Goal: Task Accomplishment & Management: Use online tool/utility

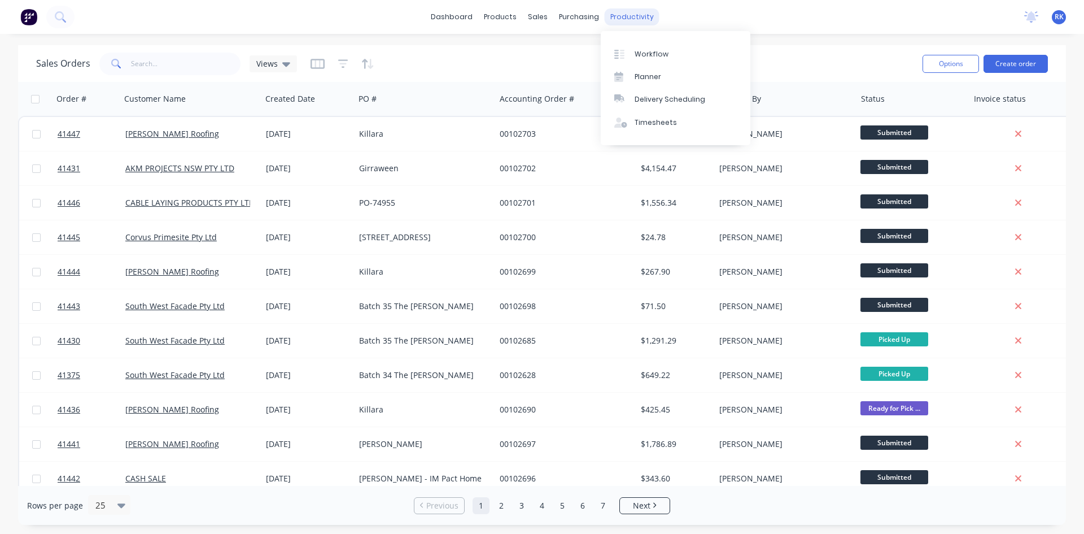
click at [632, 15] on div "productivity" at bounding box center [632, 16] width 55 height 17
click at [653, 73] on div "Planner" at bounding box center [648, 77] width 27 height 10
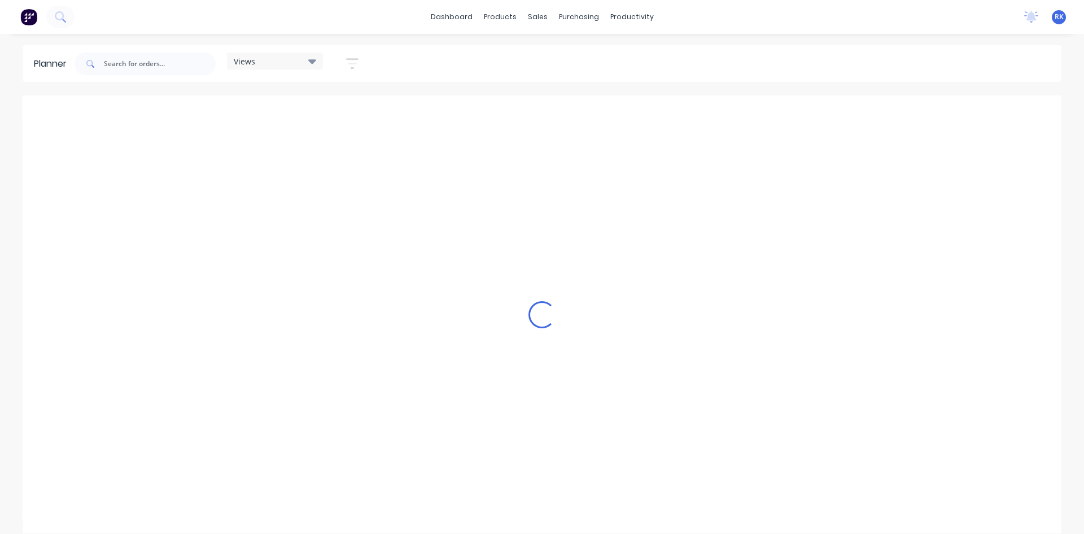
scroll to position [0, 1085]
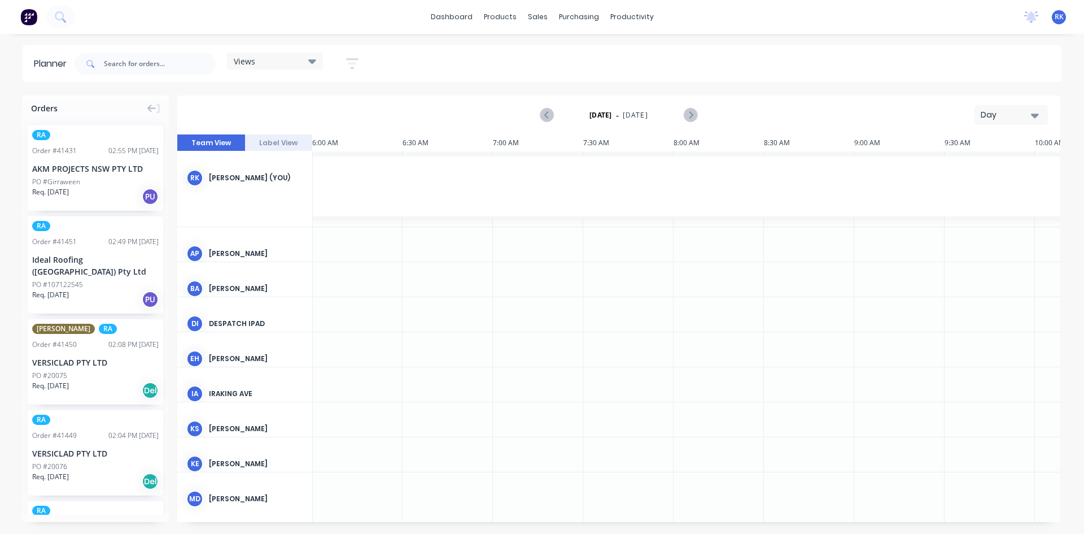
click at [1010, 115] on div "Day" at bounding box center [1007, 115] width 52 height 12
click at [977, 168] on div "Week" at bounding box center [991, 167] width 112 height 23
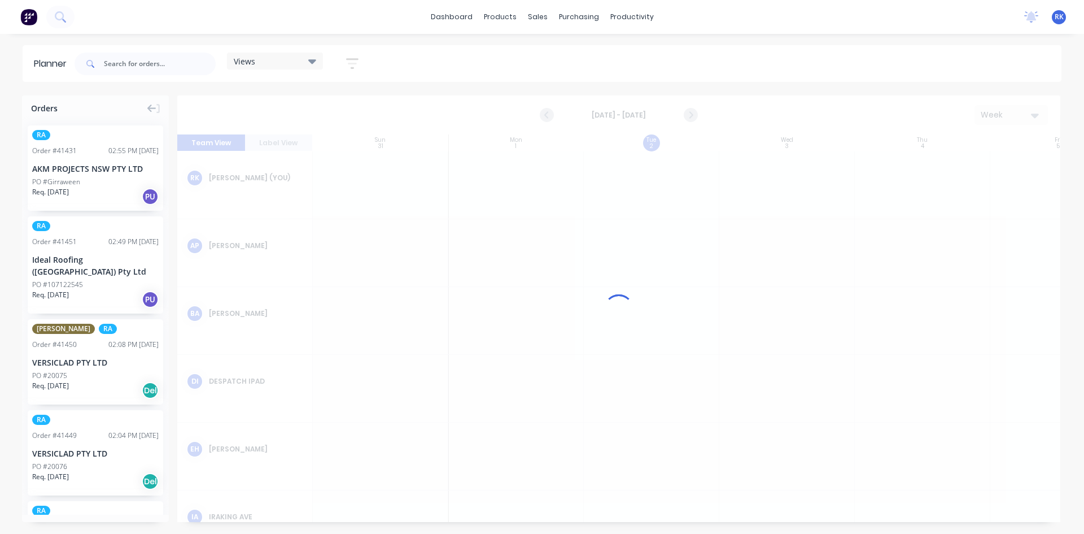
scroll to position [0, 1]
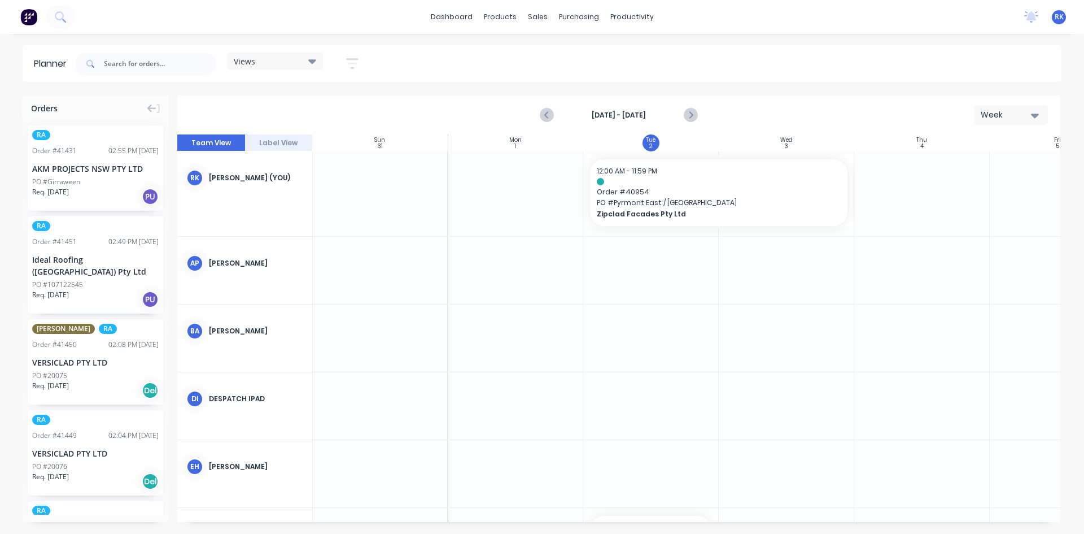
click at [282, 63] on div "Views" at bounding box center [275, 61] width 82 height 10
click at [272, 228] on button "[PERSON_NAME]" at bounding box center [296, 232] width 120 height 13
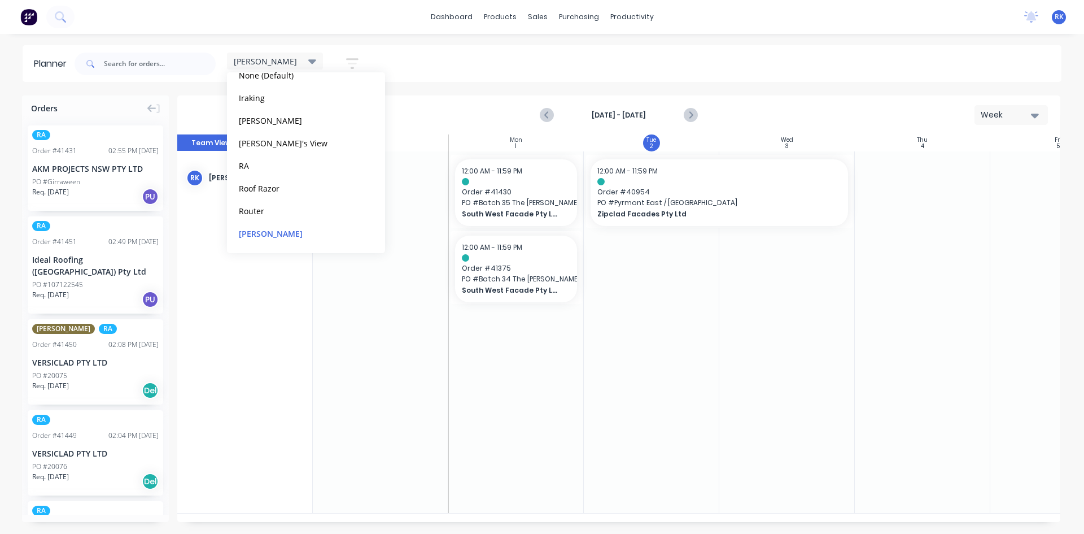
scroll to position [0, 1]
click at [685, 335] on div at bounding box center [651, 331] width 136 height 361
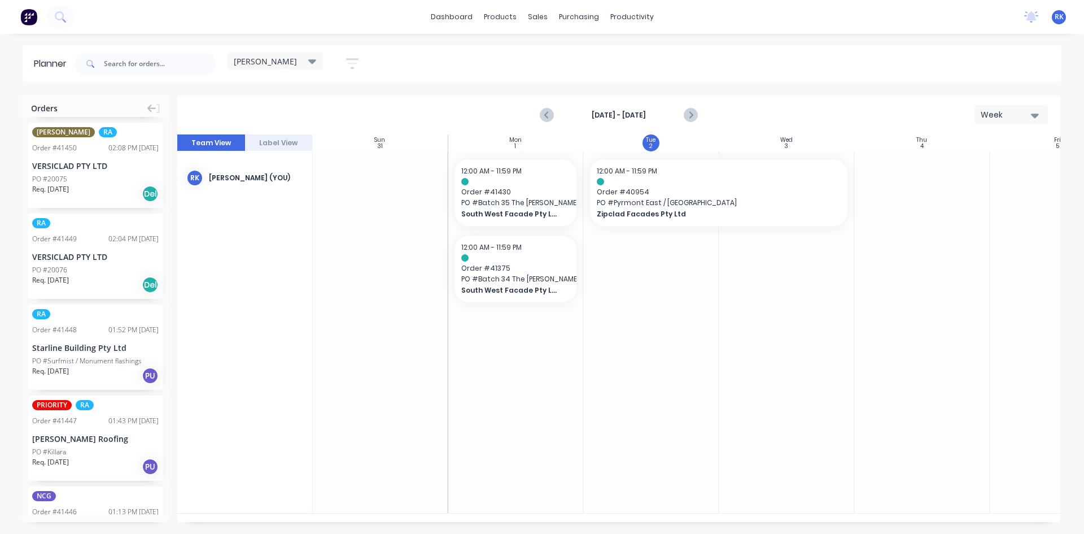
scroll to position [0, 0]
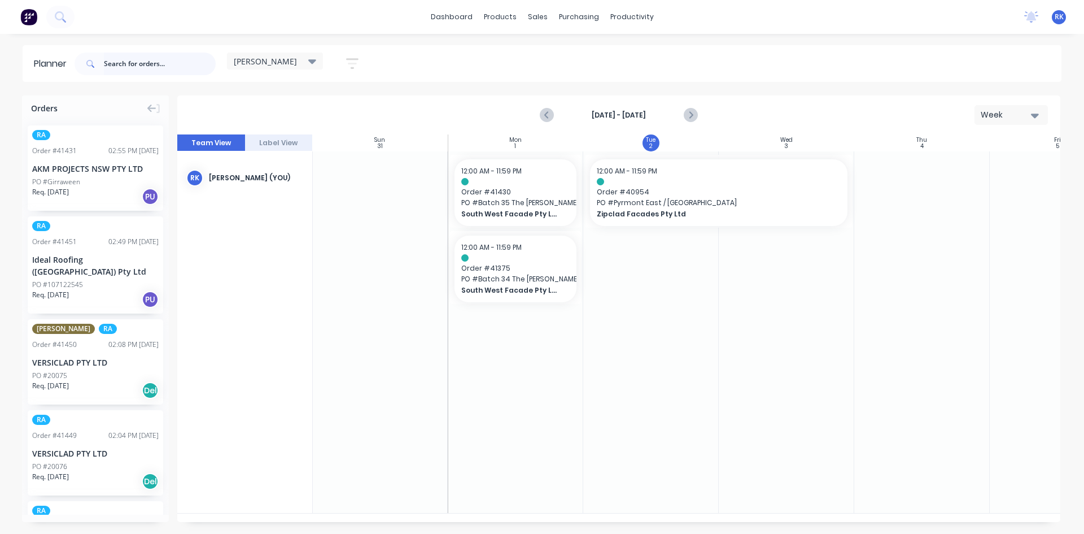
click at [157, 64] on input "text" at bounding box center [160, 64] width 112 height 23
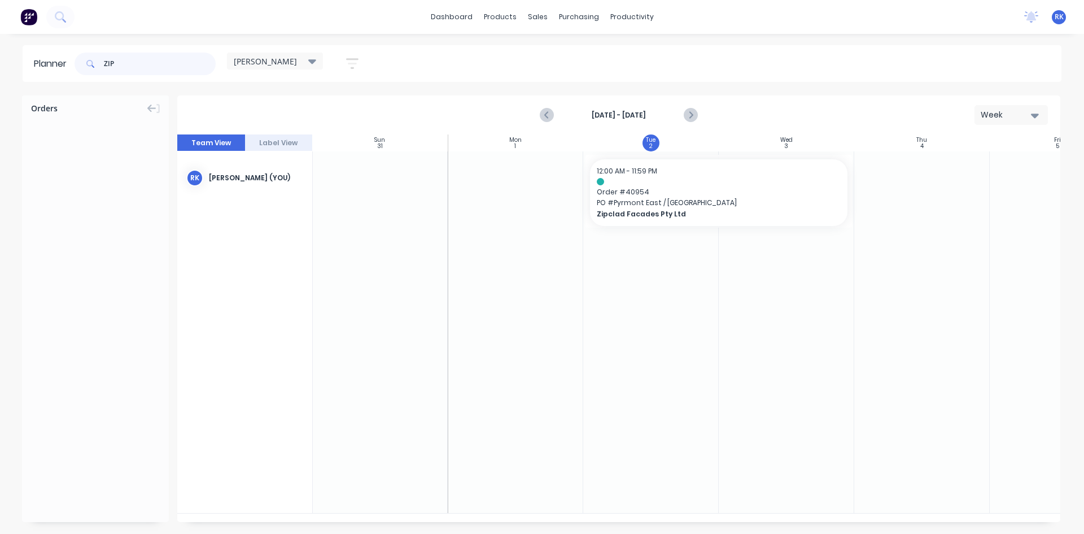
type input "ZIP"
click at [503, 215] on div at bounding box center [516, 331] width 136 height 361
click at [546, 107] on button "Previous page" at bounding box center [547, 115] width 23 height 23
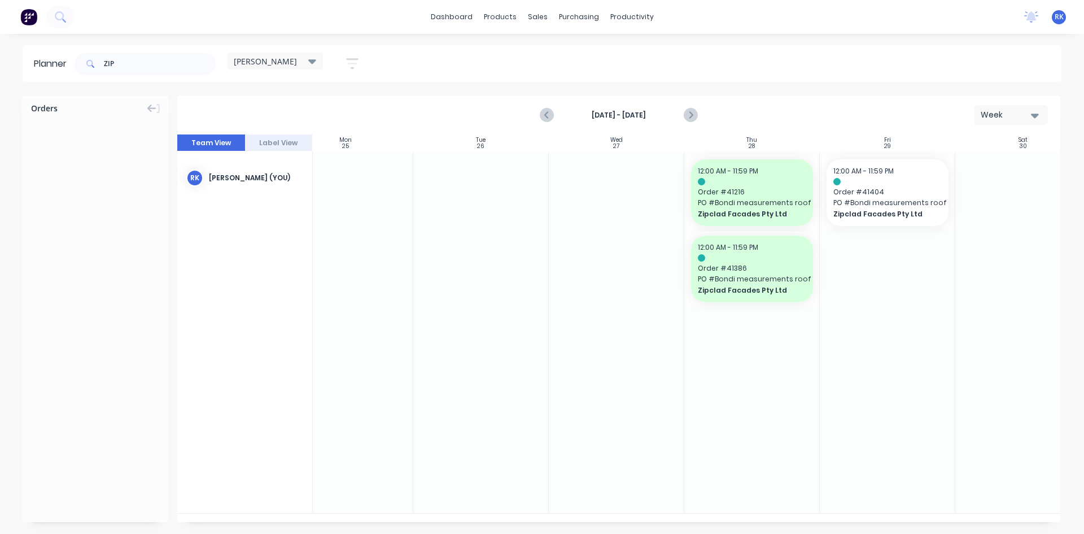
scroll to position [0, 171]
click at [914, 272] on div "Delete timeslot" at bounding box center [947, 269] width 121 height 23
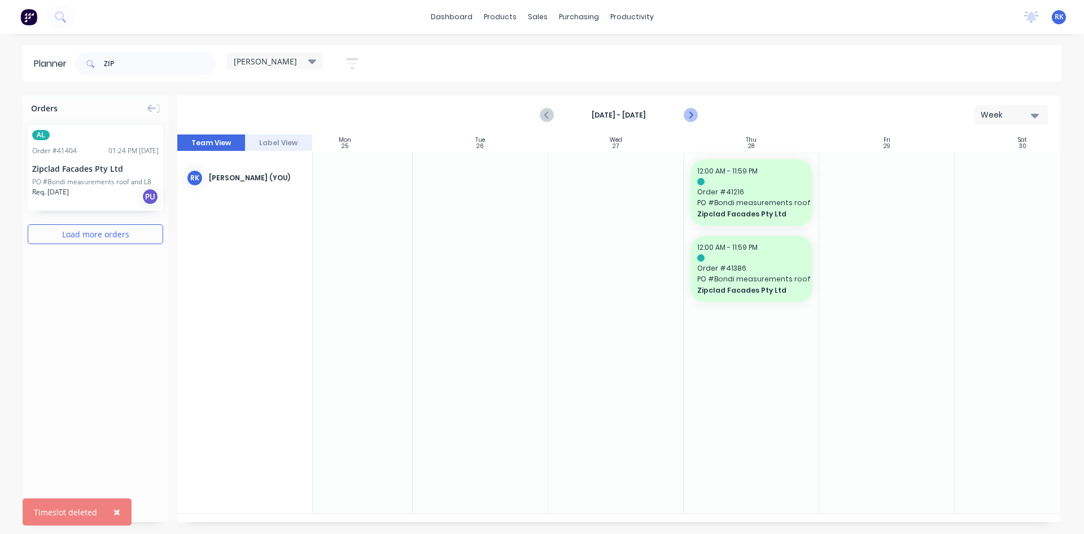
click at [695, 114] on icon "Next page" at bounding box center [690, 115] width 14 height 14
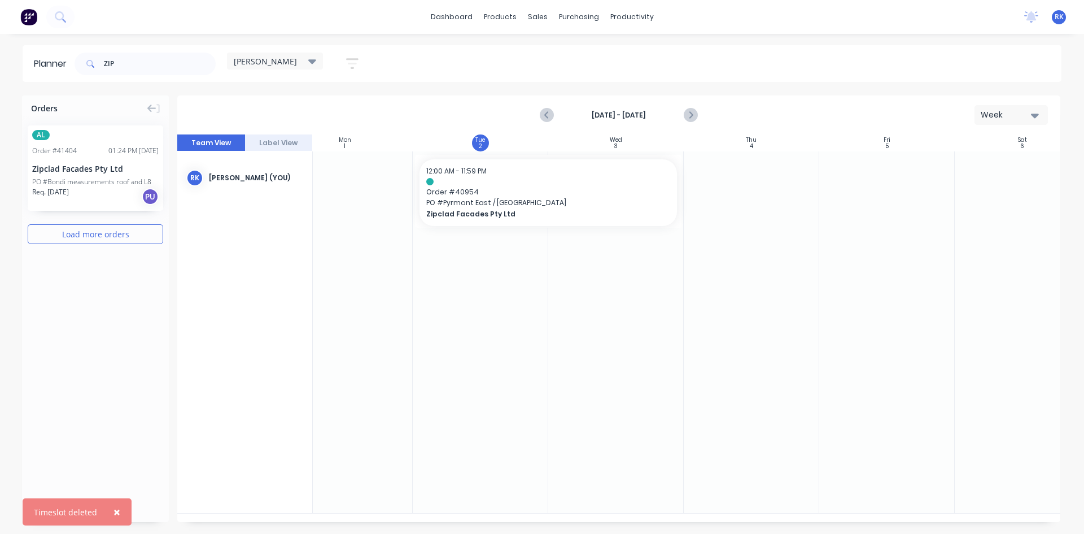
click at [503, 330] on div at bounding box center [481, 331] width 136 height 361
click at [342, 350] on div at bounding box center [345, 331] width 136 height 361
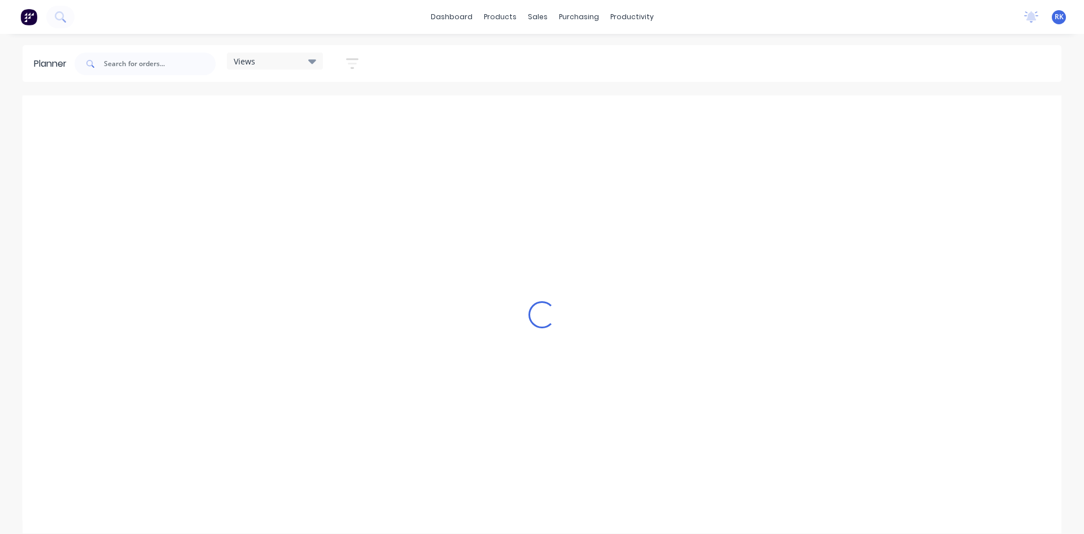
scroll to position [0, 1085]
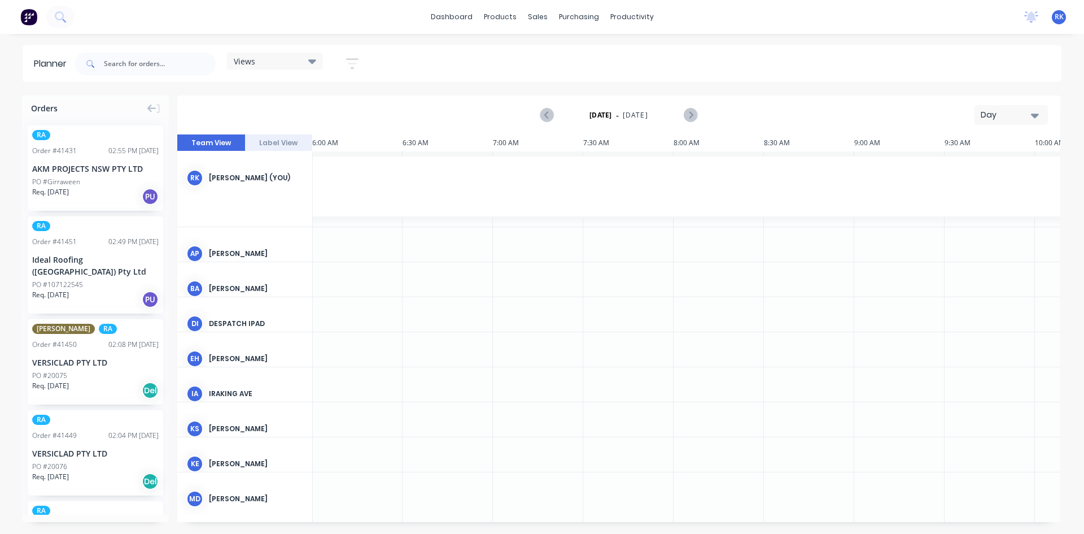
click at [1000, 115] on div "Day" at bounding box center [1007, 115] width 52 height 12
click at [987, 172] on div "Week" at bounding box center [991, 167] width 112 height 23
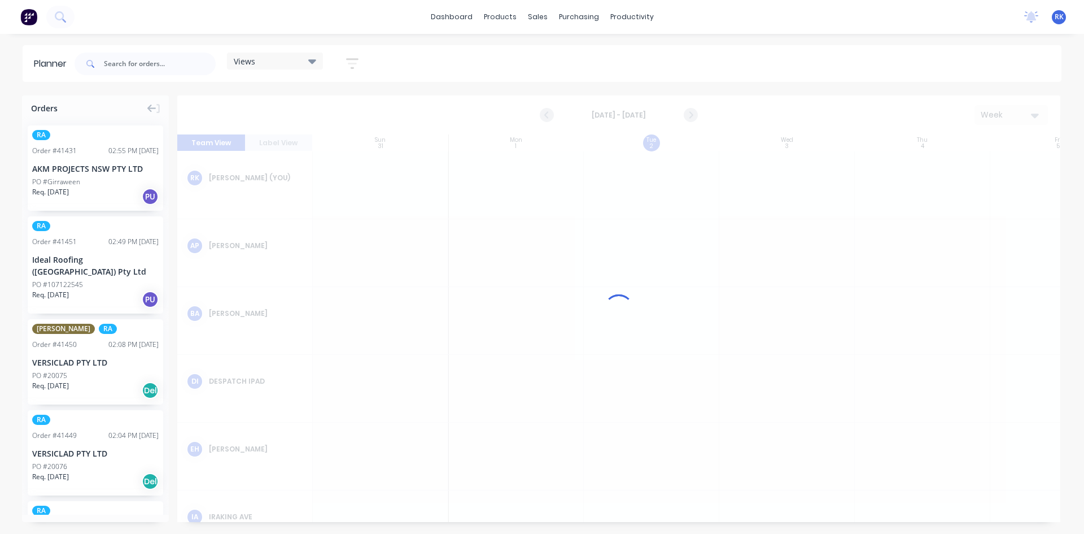
scroll to position [0, 1]
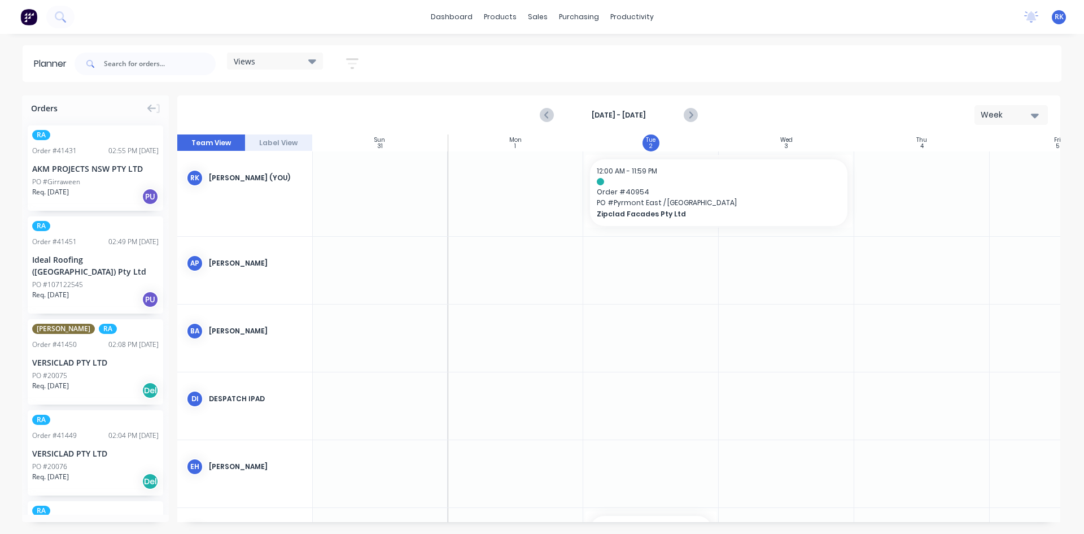
click at [300, 60] on div "Views" at bounding box center [275, 61] width 82 height 10
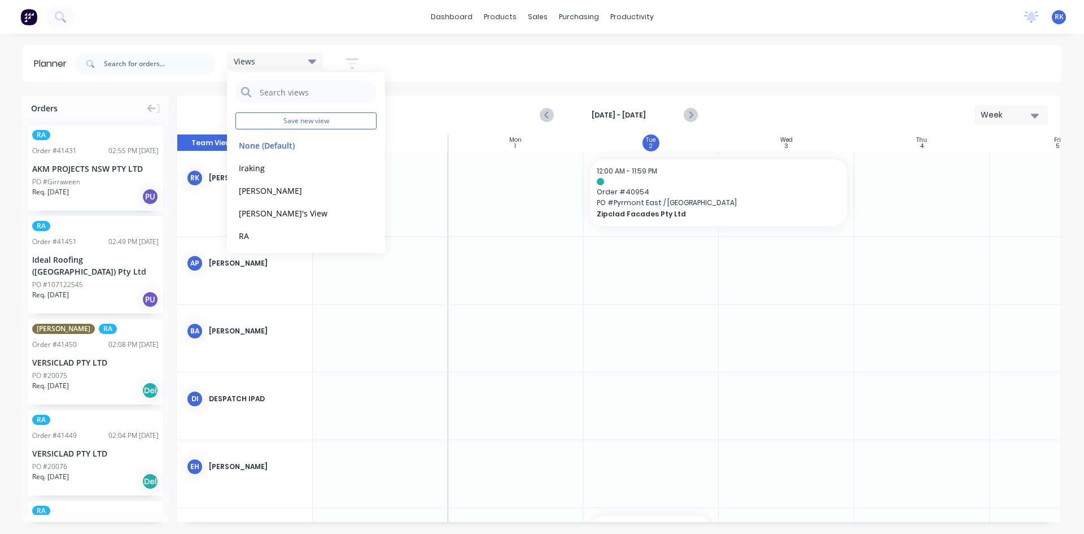
scroll to position [56, 0]
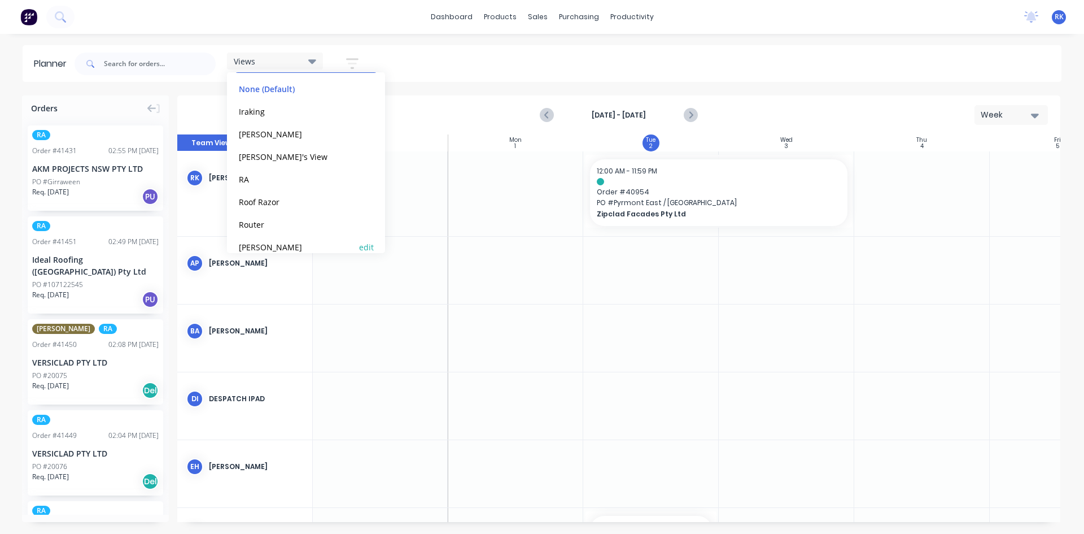
click at [260, 243] on button "[PERSON_NAME]" at bounding box center [296, 246] width 120 height 13
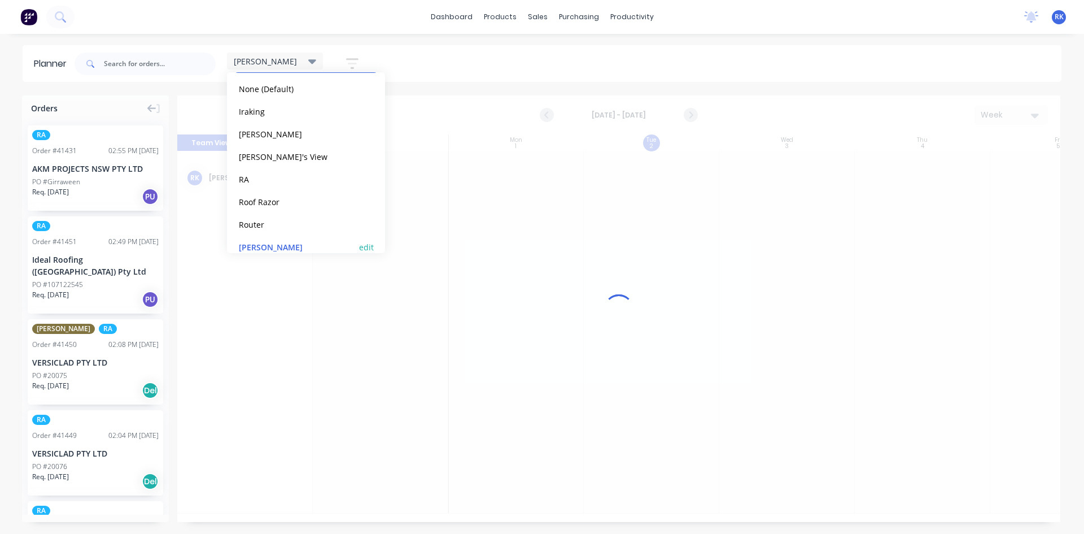
scroll to position [0, 1]
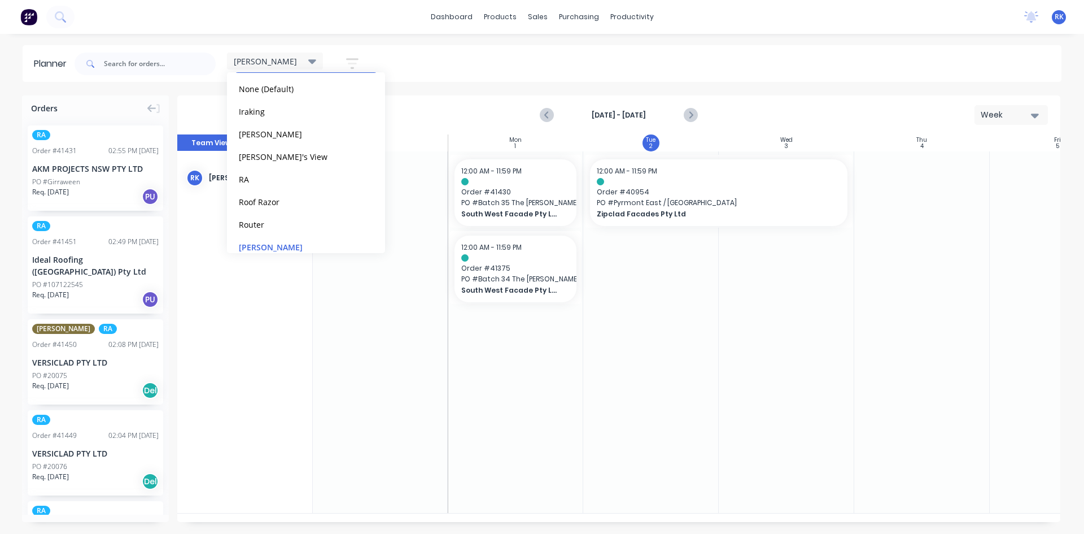
click at [535, 373] on div at bounding box center [516, 331] width 136 height 361
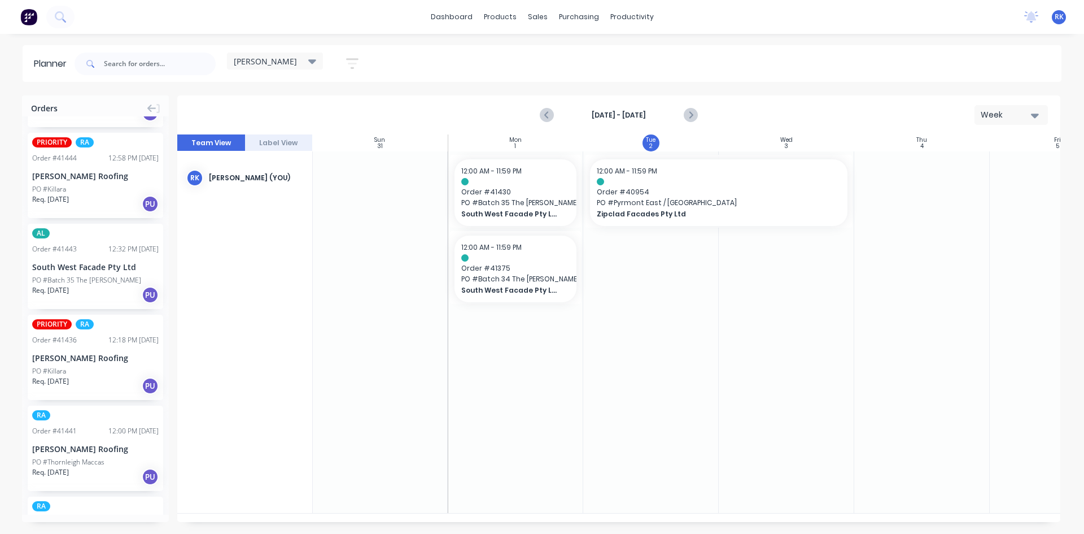
scroll to position [687, 0]
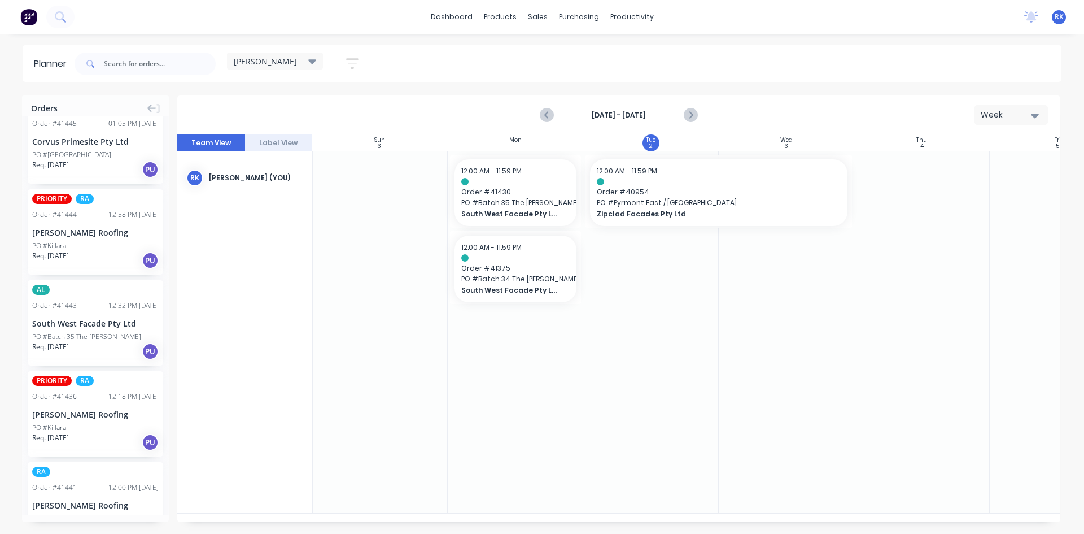
click at [78, 332] on div "PO #Batch 35 The Grantham" at bounding box center [86, 337] width 109 height 10
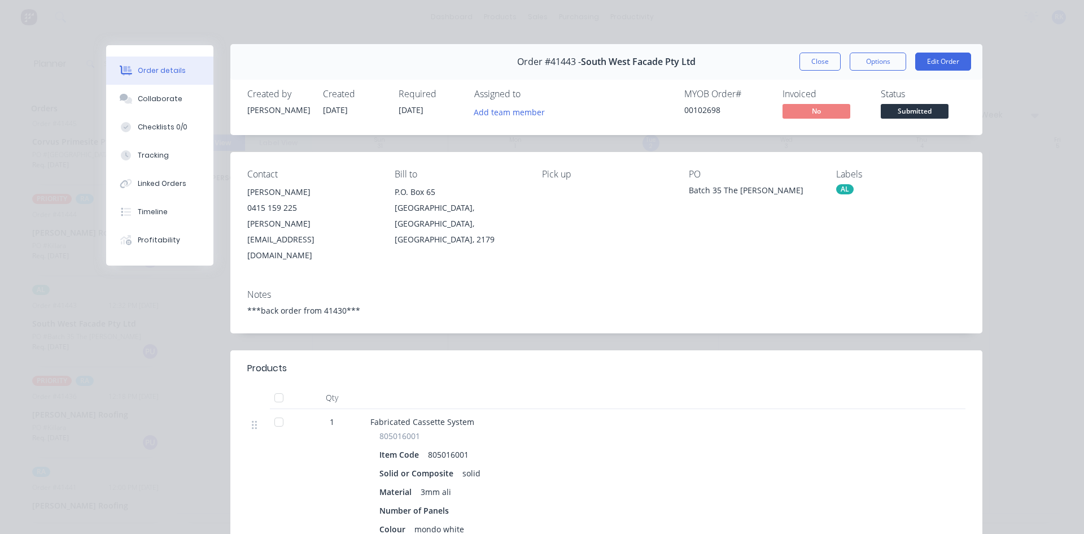
scroll to position [0, 0]
click at [821, 61] on button "Close" at bounding box center [820, 63] width 41 height 18
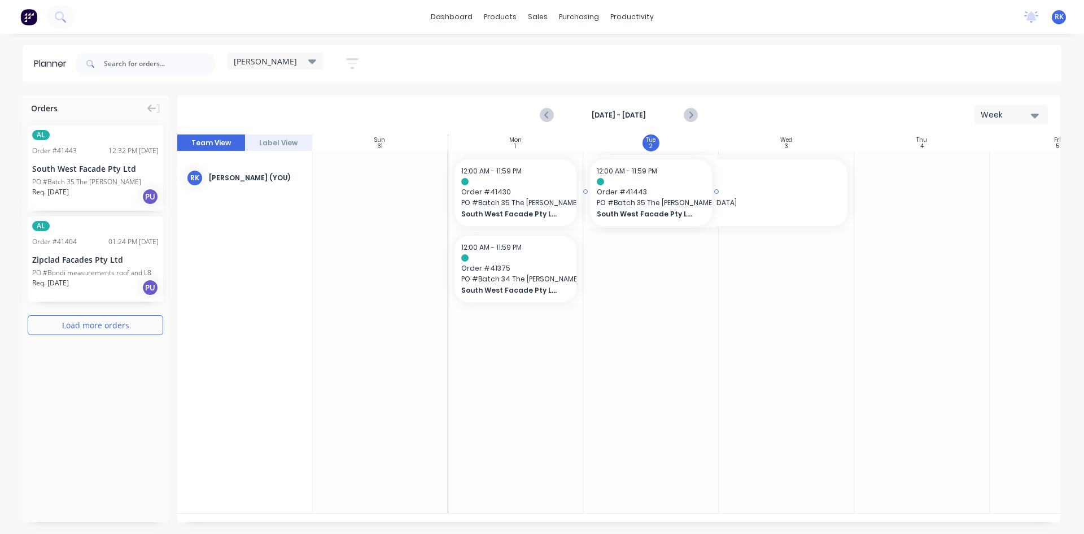
drag, startPoint x: 75, startPoint y: 165, endPoint x: 628, endPoint y: 333, distance: 578.4
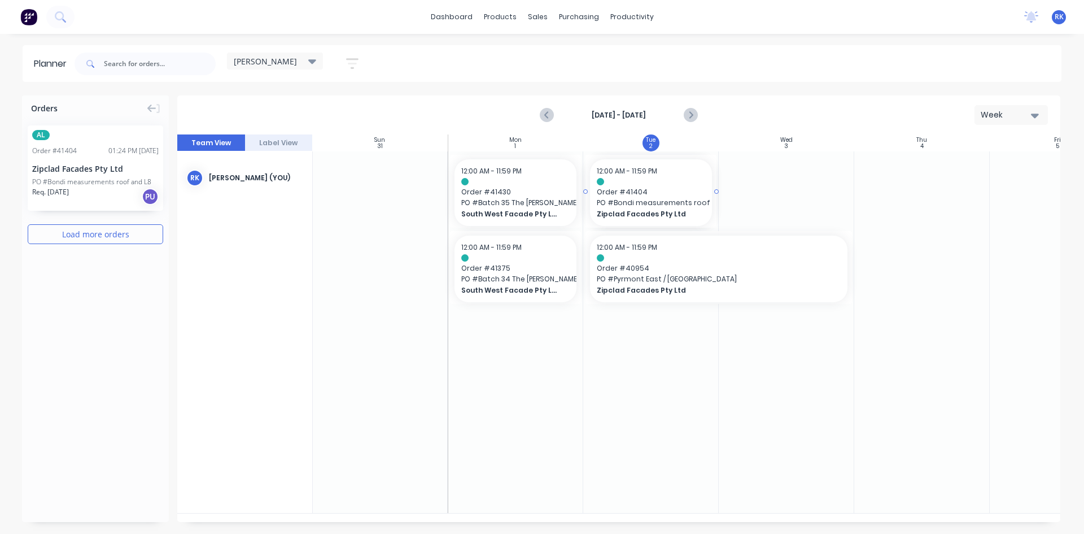
drag, startPoint x: 80, startPoint y: 180, endPoint x: 625, endPoint y: 424, distance: 596.6
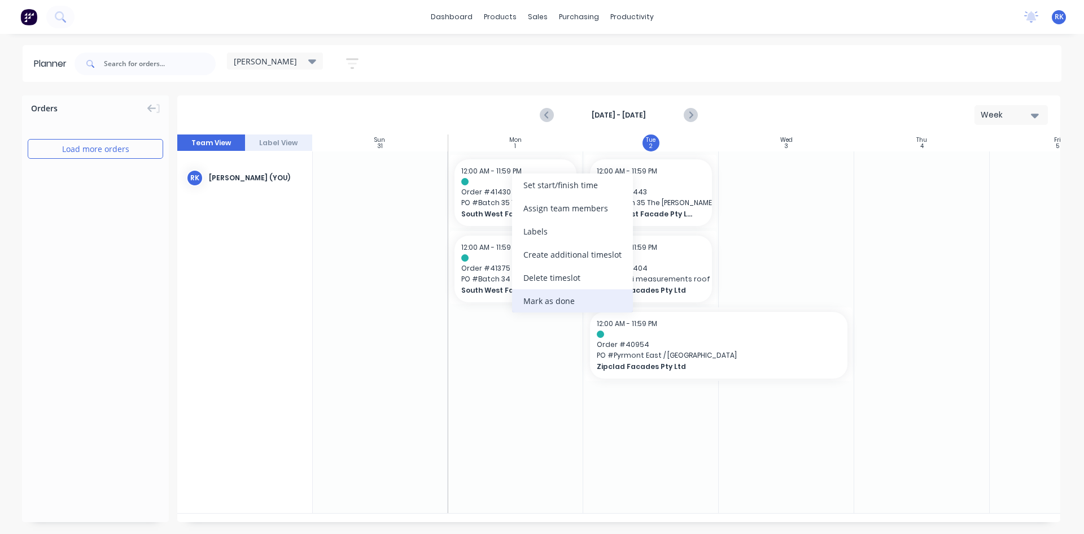
click at [544, 302] on div "Mark as done" at bounding box center [572, 300] width 121 height 23
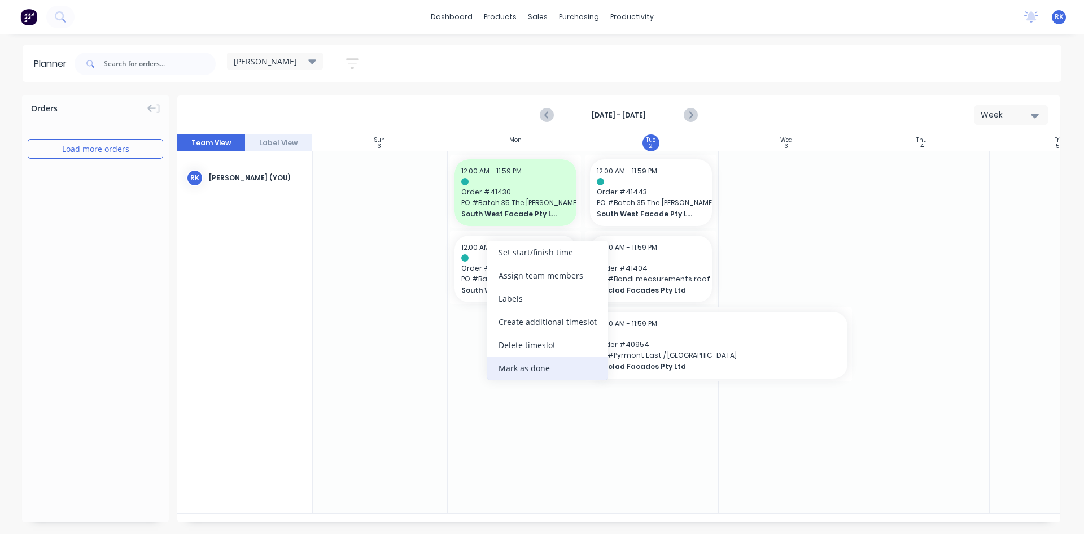
click at [517, 367] on div "Mark as done" at bounding box center [547, 367] width 121 height 23
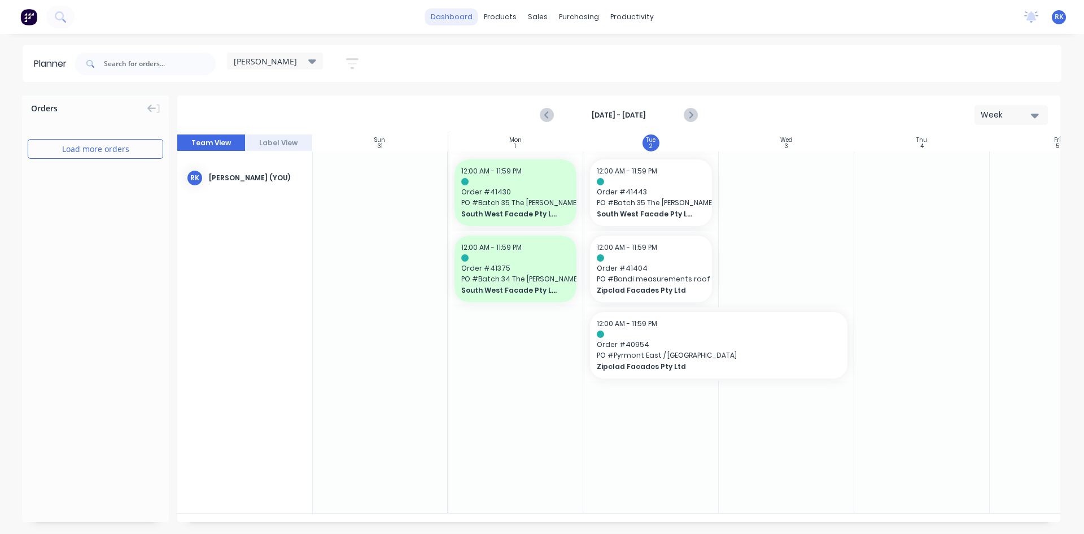
click at [448, 14] on link "dashboard" at bounding box center [451, 16] width 53 height 17
